Goal: Information Seeking & Learning: Learn about a topic

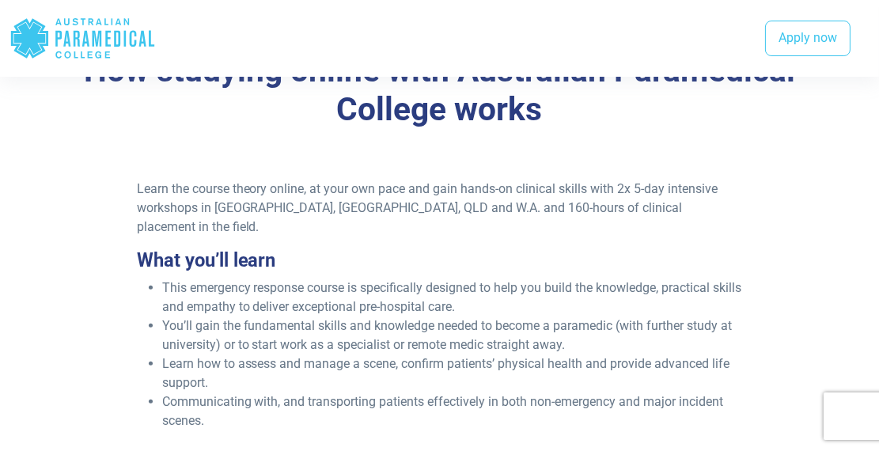
scroll to position [1354, 0]
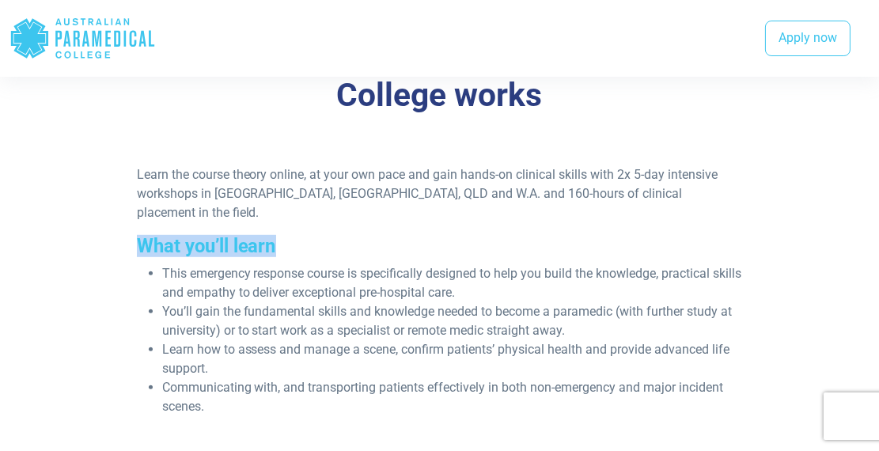
drag, startPoint x: 119, startPoint y: 259, endPoint x: 130, endPoint y: 211, distance: 48.7
click at [130, 211] on div "Learn the course theory online, at your own pace and gain hands-on clinical ski…" at bounding box center [440, 296] width 750 height 263
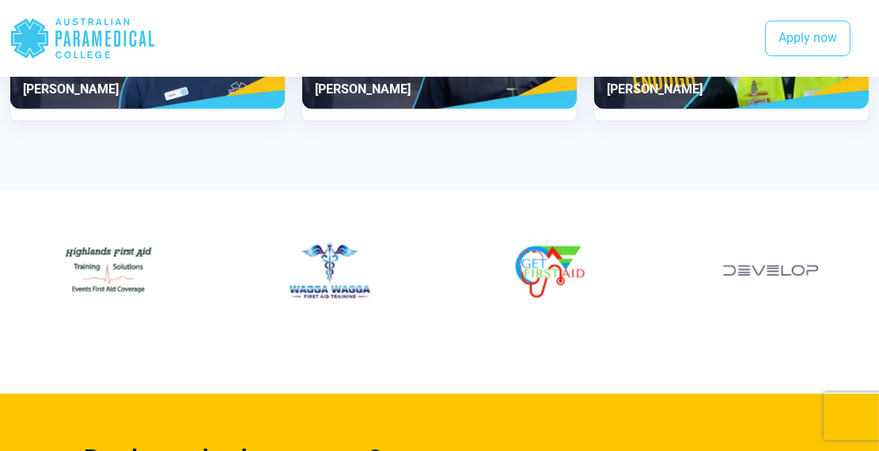
scroll to position [3109, 0]
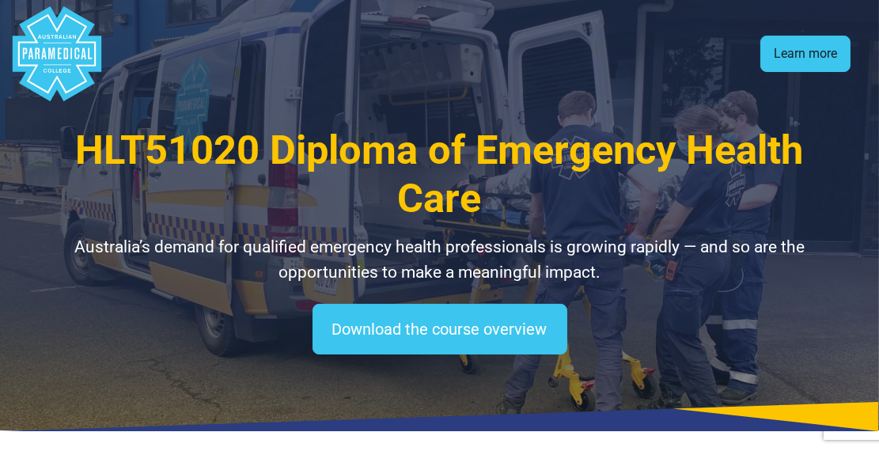
click at [797, 48] on link "Learn more" at bounding box center [805, 54] width 90 height 36
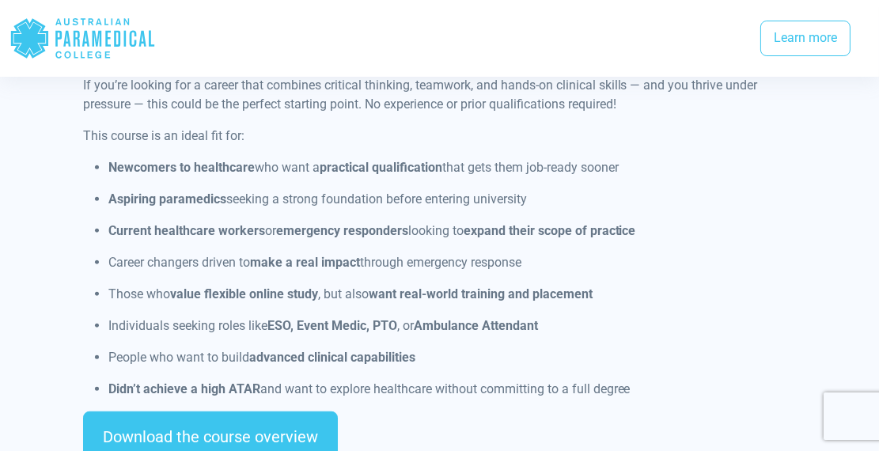
scroll to position [1372, 0]
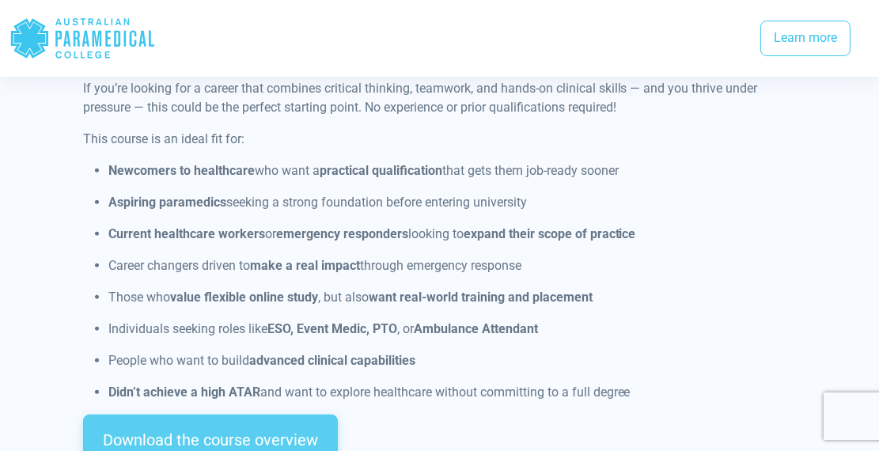
click at [193, 415] on link "Download the course overview" at bounding box center [210, 439] width 255 height 51
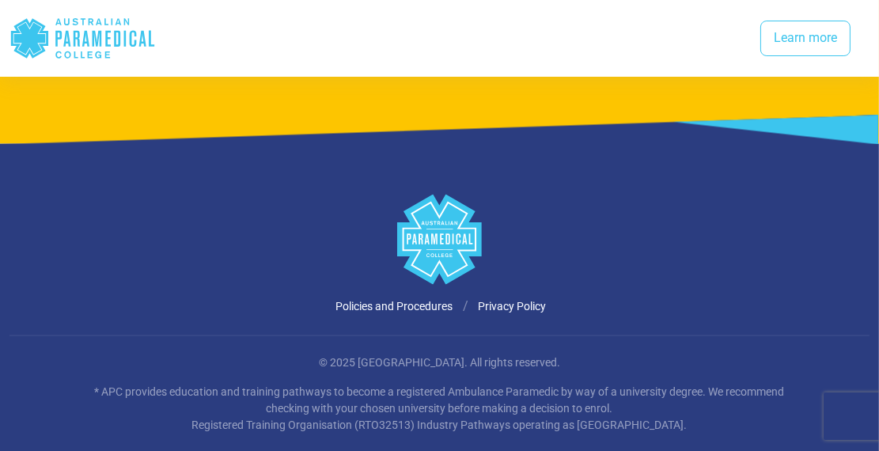
scroll to position [4310, 0]
